Goal: Information Seeking & Learning: Learn about a topic

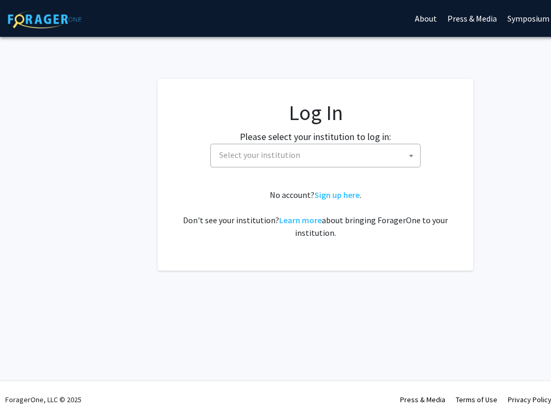
select select
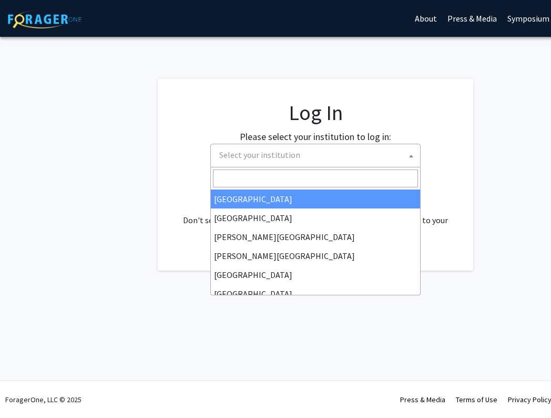
click at [304, 147] on span "Select your institution" at bounding box center [317, 155] width 205 height 22
type input "h"
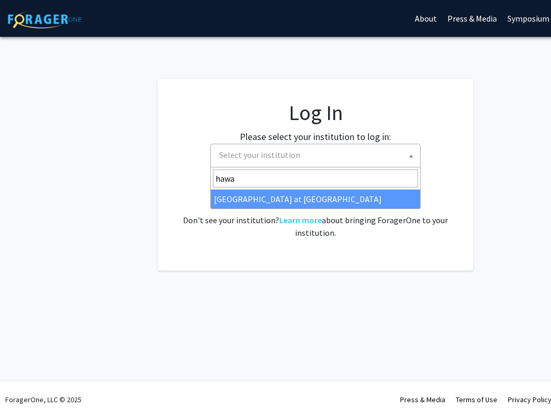
type input "hawa"
select select "18"
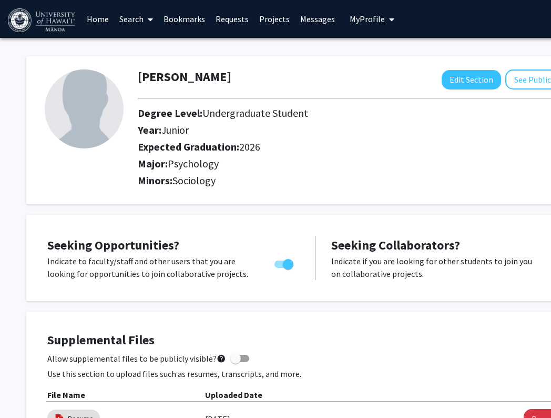
click at [264, 17] on link "Projects" at bounding box center [274, 19] width 41 height 37
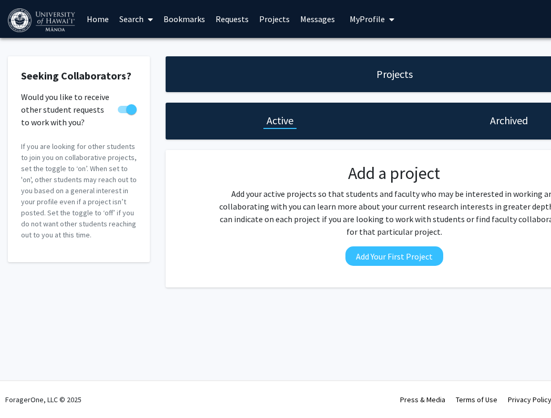
click at [314, 15] on link "Messages" at bounding box center [317, 19] width 45 height 37
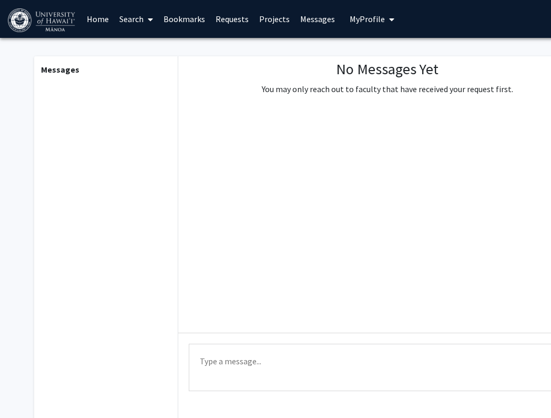
click at [362, 18] on span "My Profile" at bounding box center [367, 19] width 35 height 11
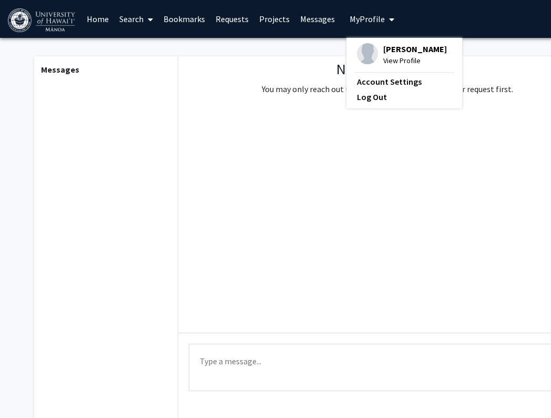
click at [189, 20] on link "Bookmarks" at bounding box center [184, 19] width 52 height 37
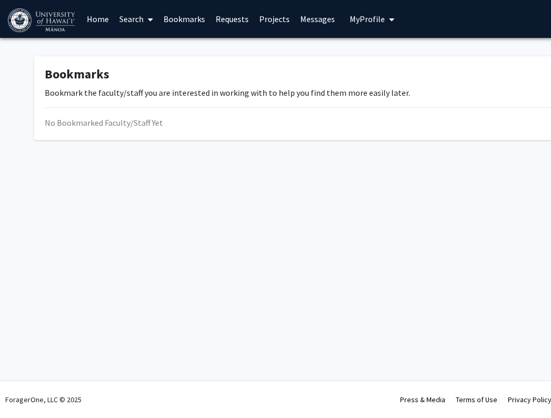
click at [127, 20] on link "Search" at bounding box center [136, 19] width 44 height 37
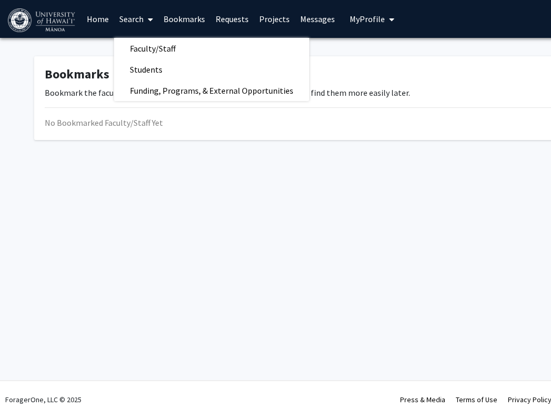
click at [270, 18] on link "Projects" at bounding box center [274, 19] width 41 height 37
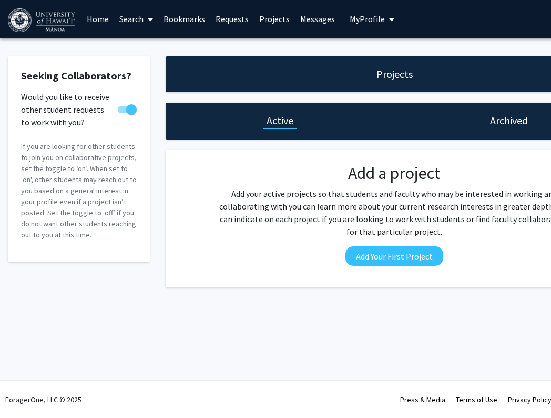
click at [135, 18] on link "Search" at bounding box center [136, 19] width 44 height 37
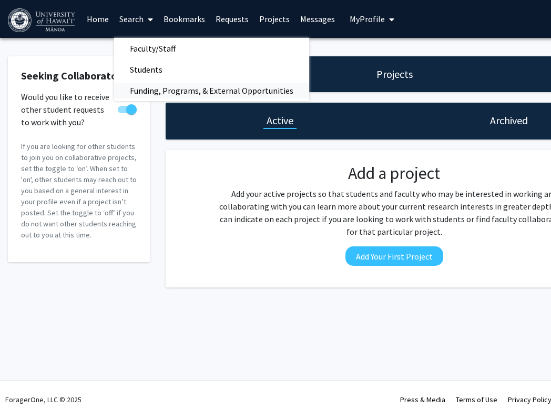
click at [167, 85] on span "Funding, Programs, & External Opportunities" at bounding box center [211, 90] width 195 height 21
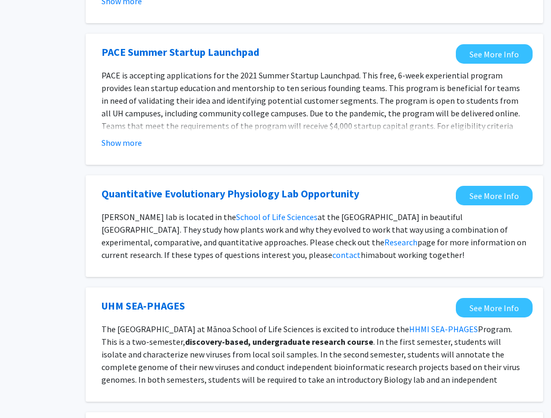
scroll to position [659, 80]
